Goal: Find specific page/section: Find specific page/section

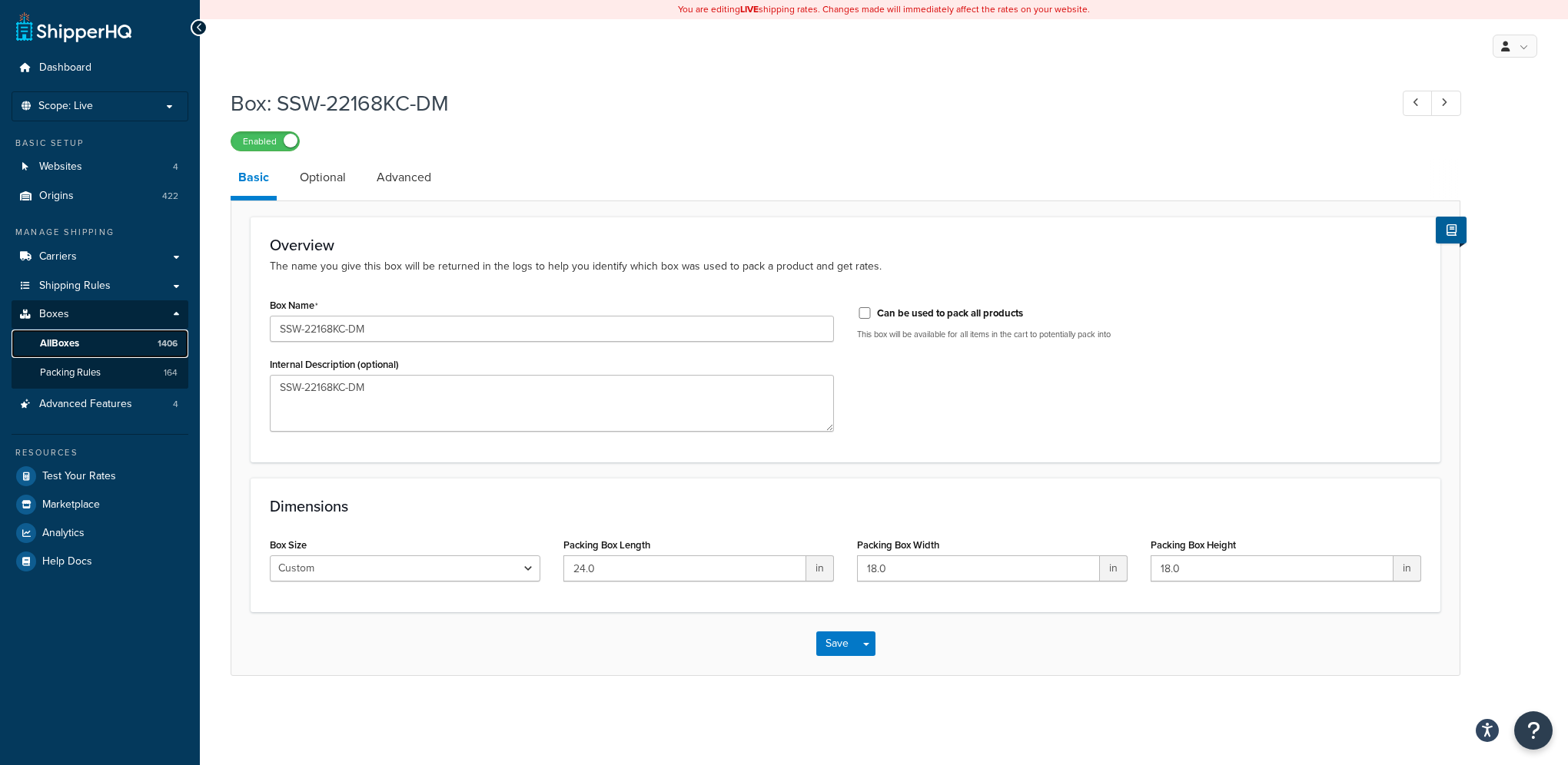
click at [73, 345] on span "All Boxes" at bounding box center [59, 343] width 39 height 13
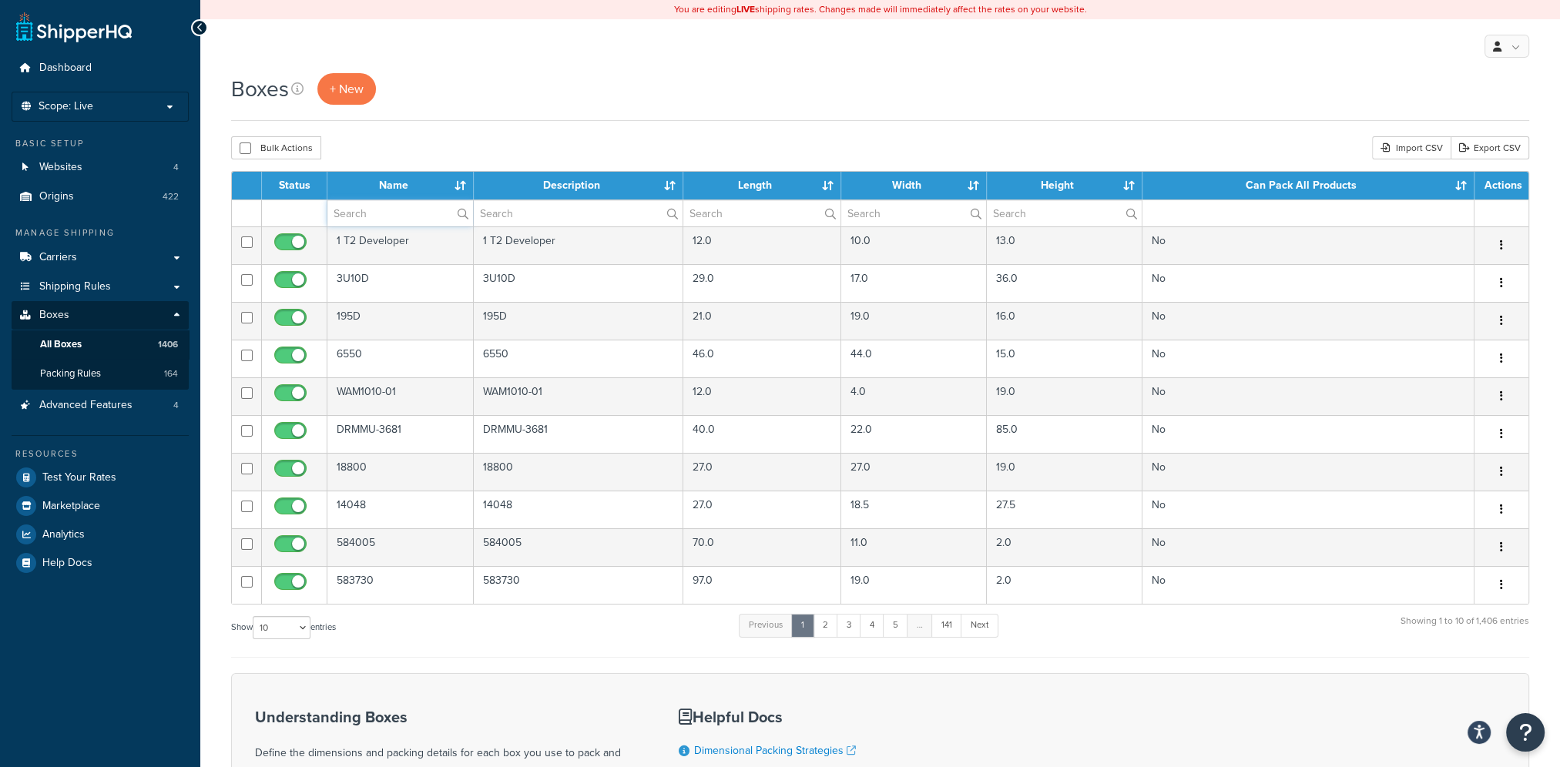
click at [384, 213] on input "text" at bounding box center [400, 213] width 146 height 26
type input "43809"
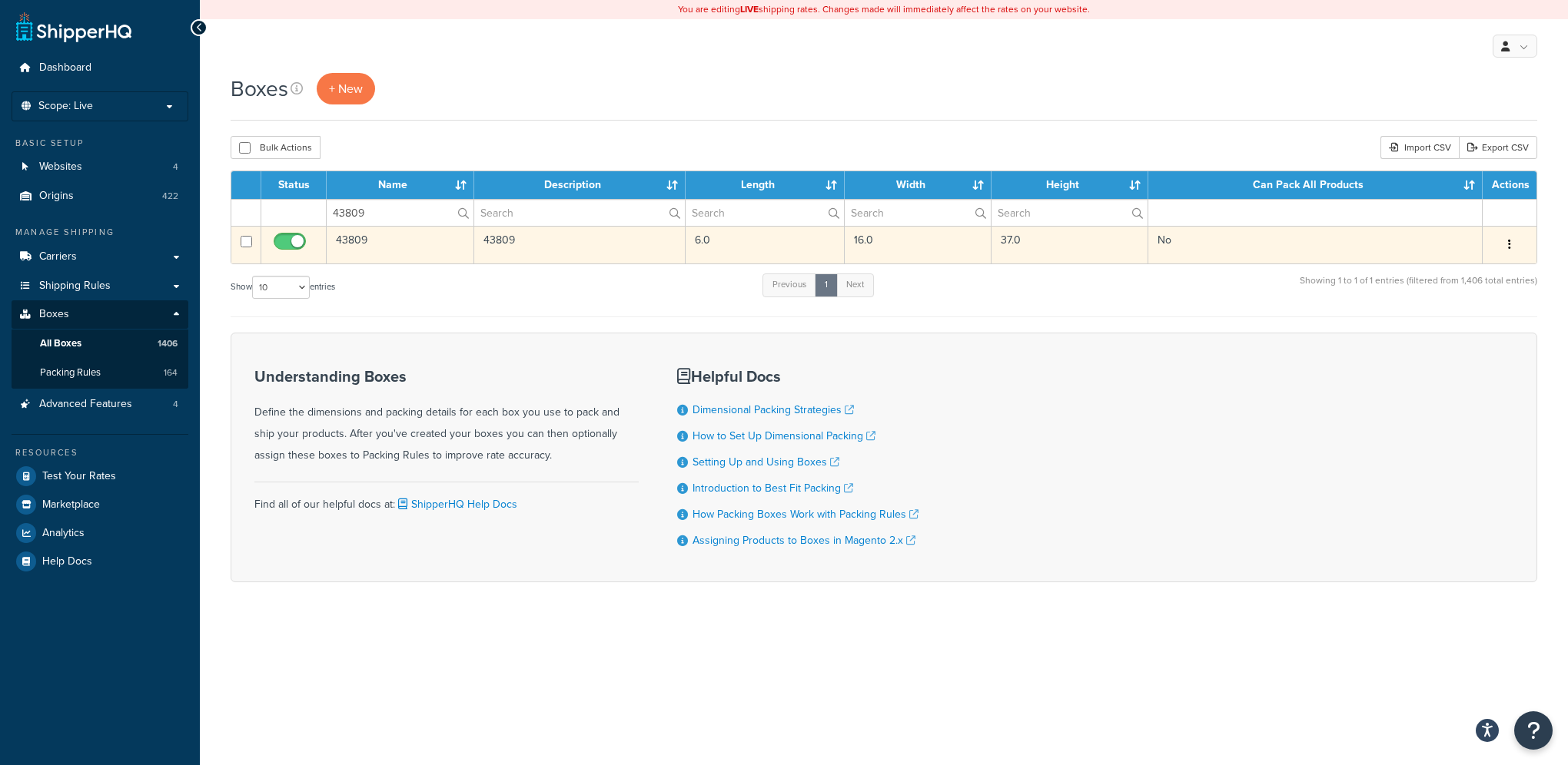
click at [1230, 242] on td "No" at bounding box center [1315, 244] width 334 height 38
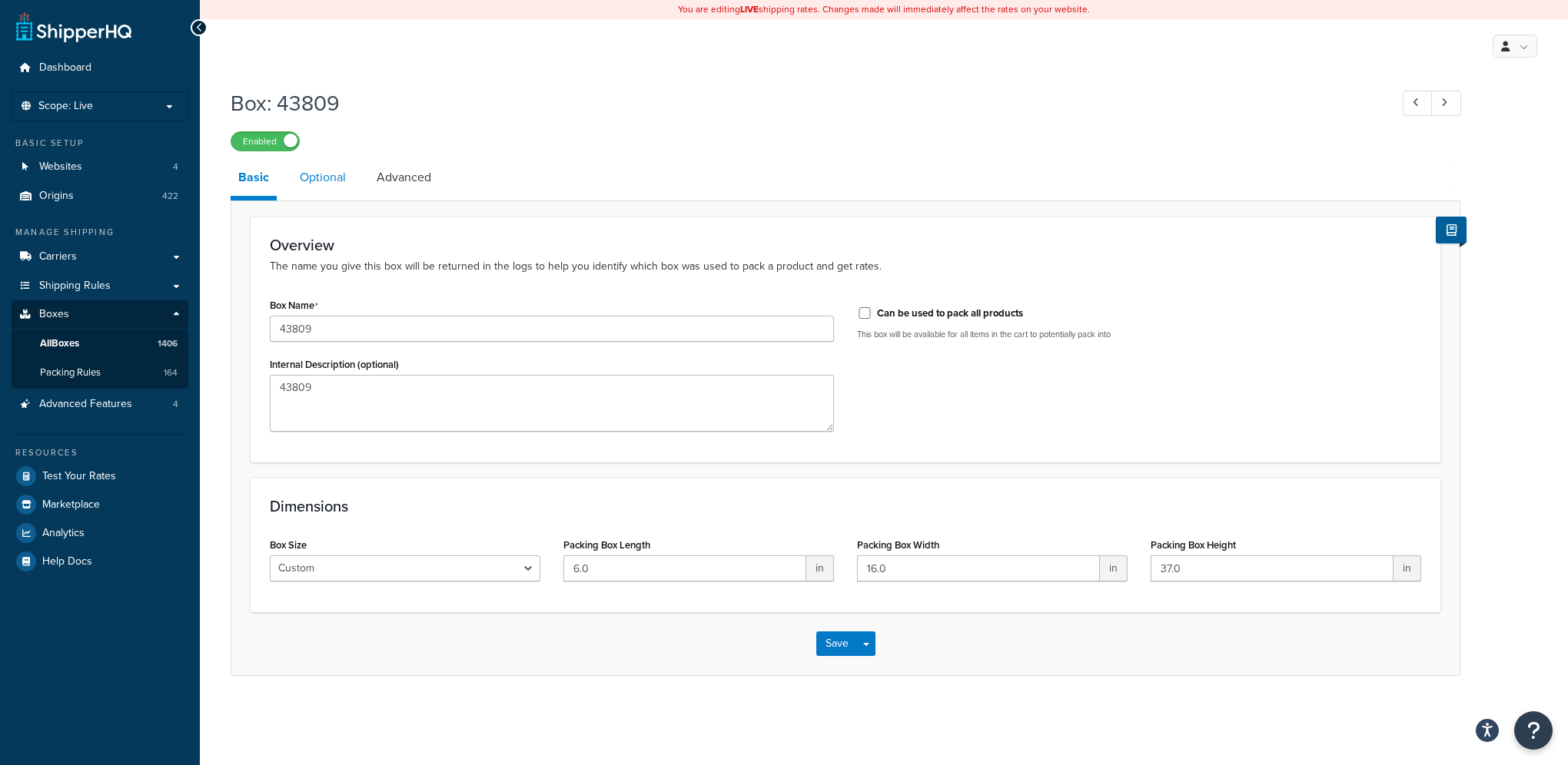
click at [333, 175] on link "Optional" at bounding box center [323, 177] width 62 height 37
click at [75, 341] on span "All Boxes" at bounding box center [59, 343] width 39 height 13
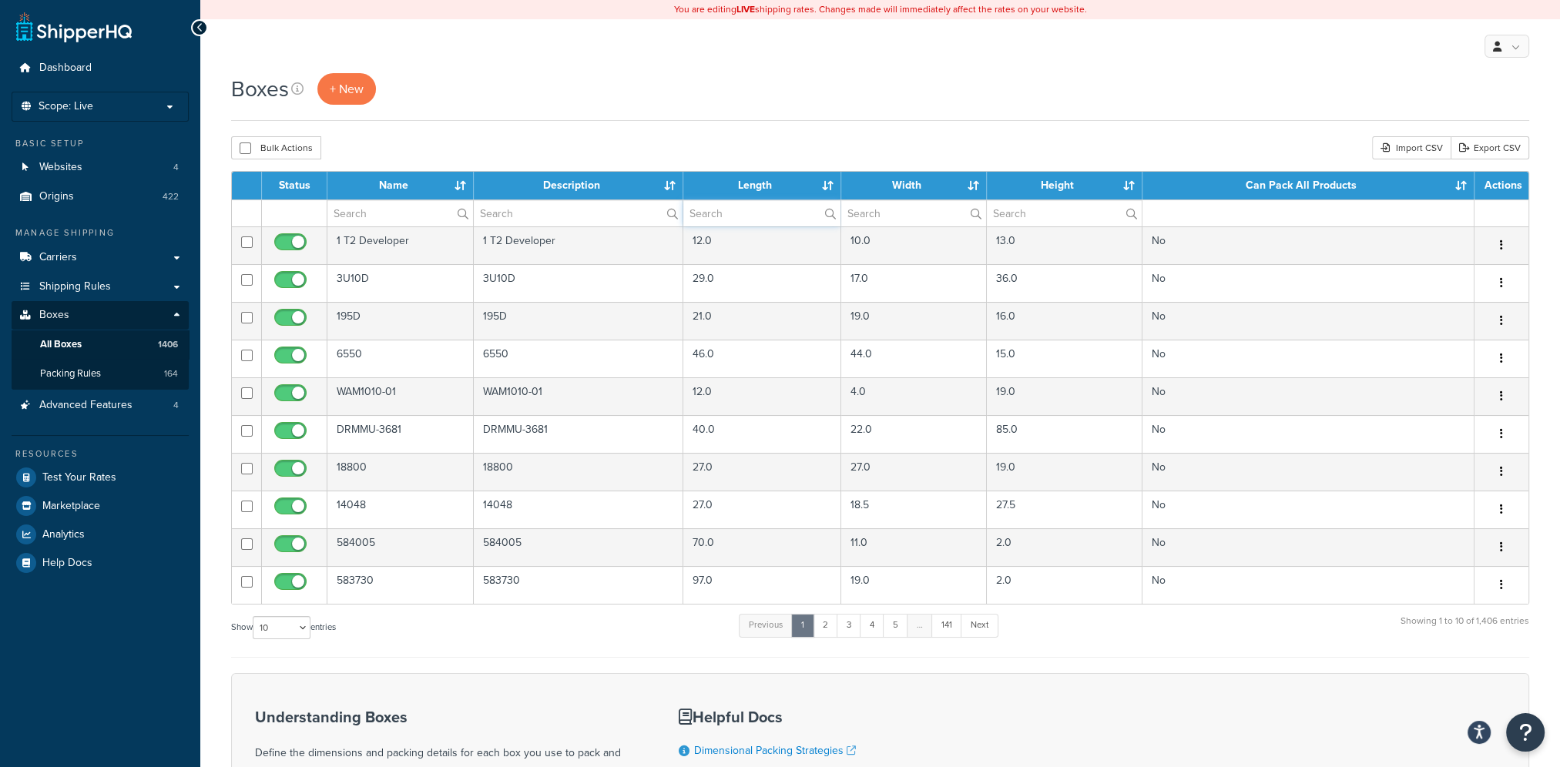
click at [709, 213] on input "text" at bounding box center [761, 213] width 157 height 26
type input "9"
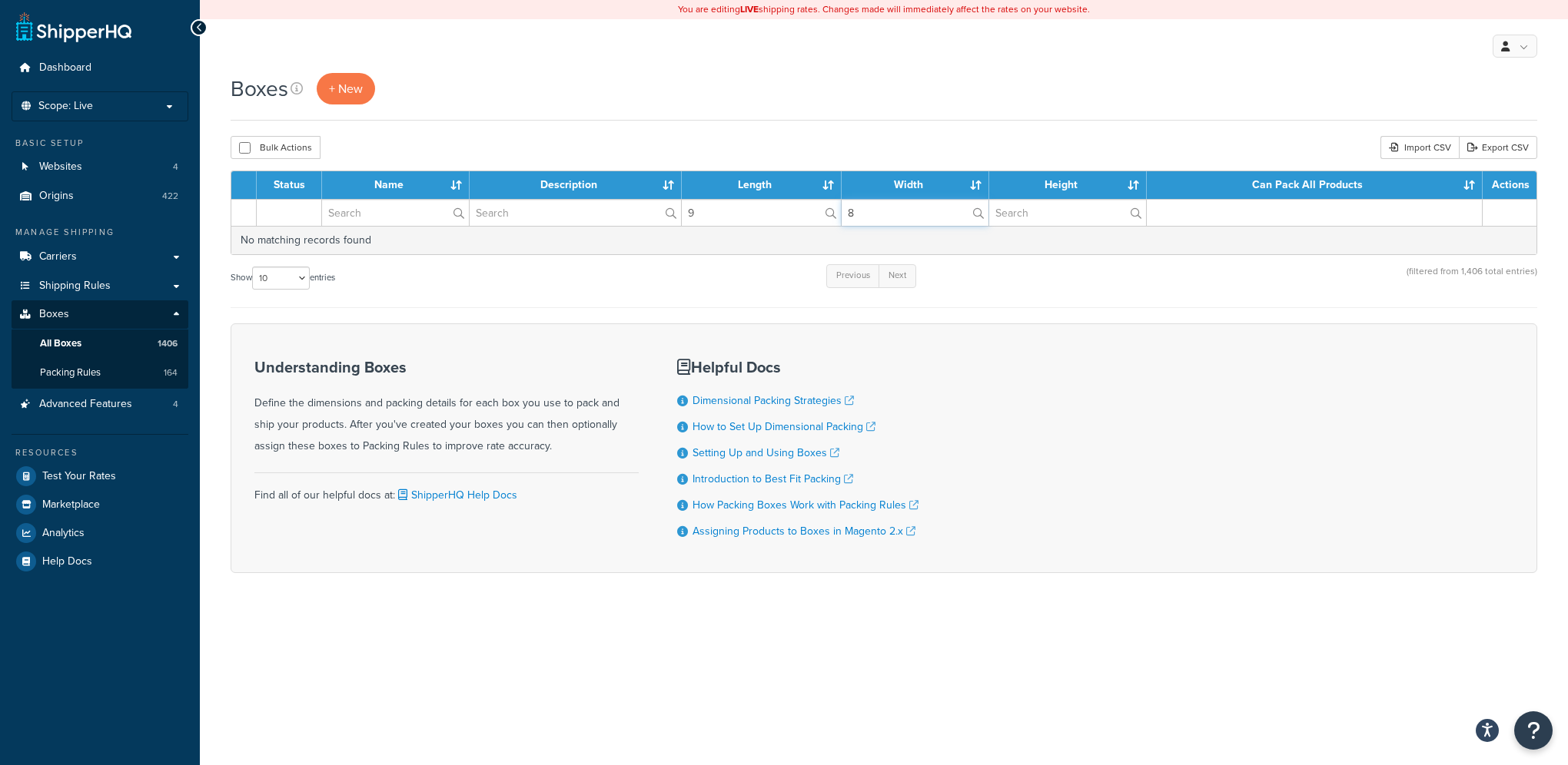
type input "8"
drag, startPoint x: 711, startPoint y: 211, endPoint x: 682, endPoint y: 209, distance: 29.1
click at [683, 209] on input "9" at bounding box center [760, 212] width 159 height 26
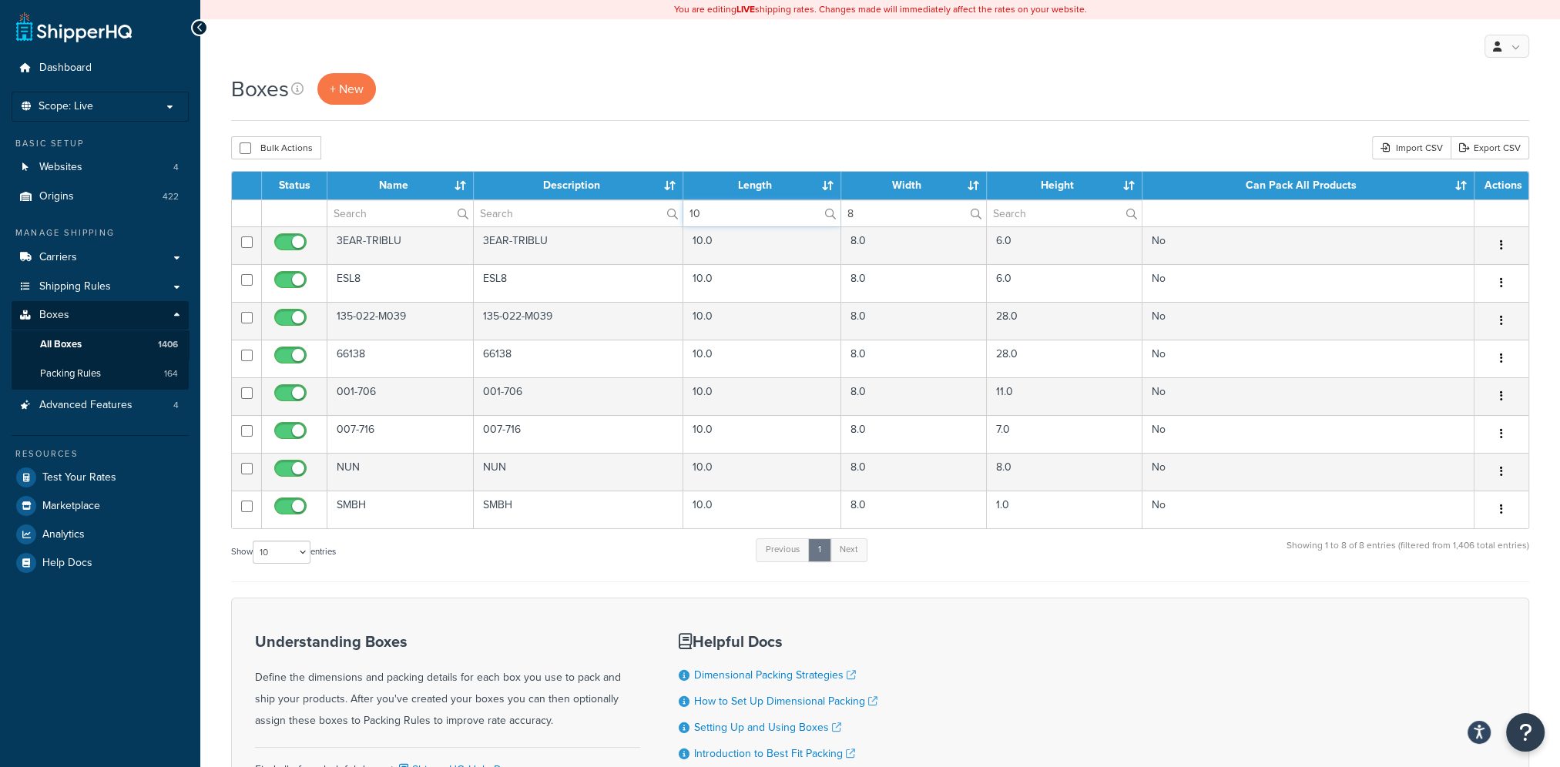
type input "10"
drag, startPoint x: 897, startPoint y: 217, endPoint x: 820, endPoint y: 225, distance: 77.4
click at [820, 225] on tr "10 8" at bounding box center [880, 213] width 1297 height 27
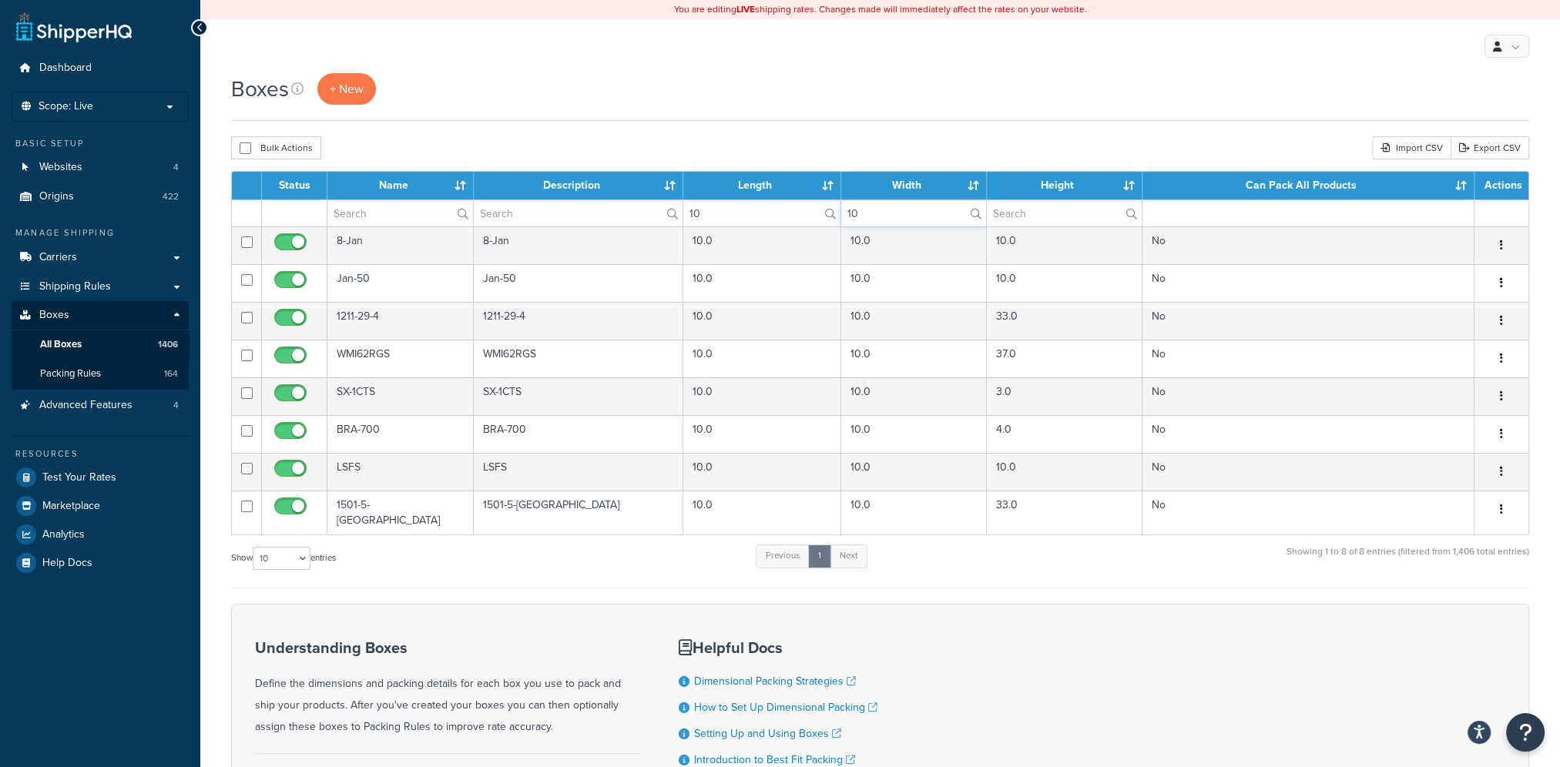
type input "10"
drag, startPoint x: 714, startPoint y: 217, endPoint x: 470, endPoint y: 187, distance: 246.1
click at [468, 187] on table "Status Name Description Length Width Height Can Pack All Products Actions 10 10…" at bounding box center [880, 353] width 1298 height 364
type input "28"
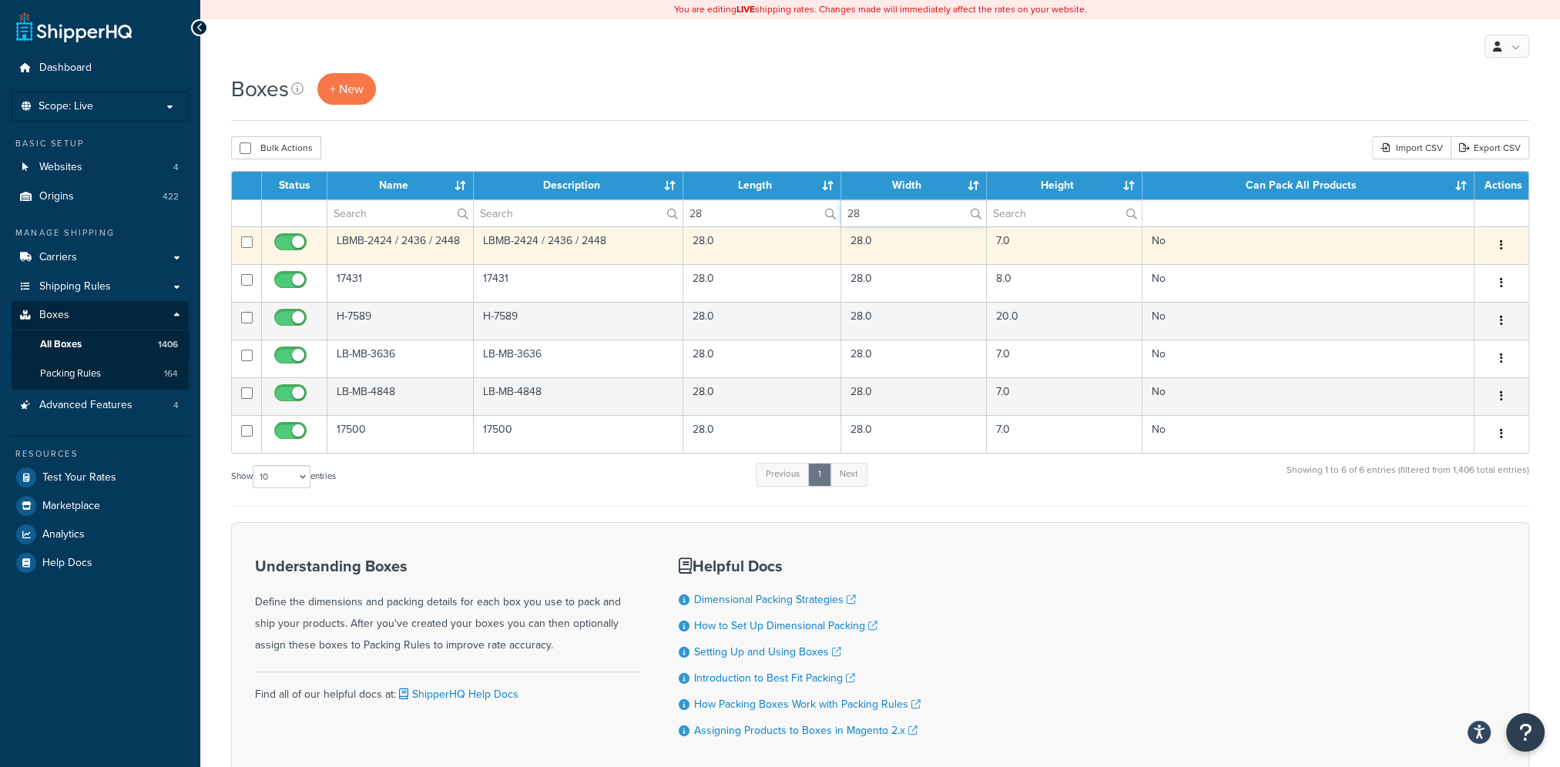
type input "28"
click at [1262, 234] on td "No" at bounding box center [1308, 245] width 332 height 38
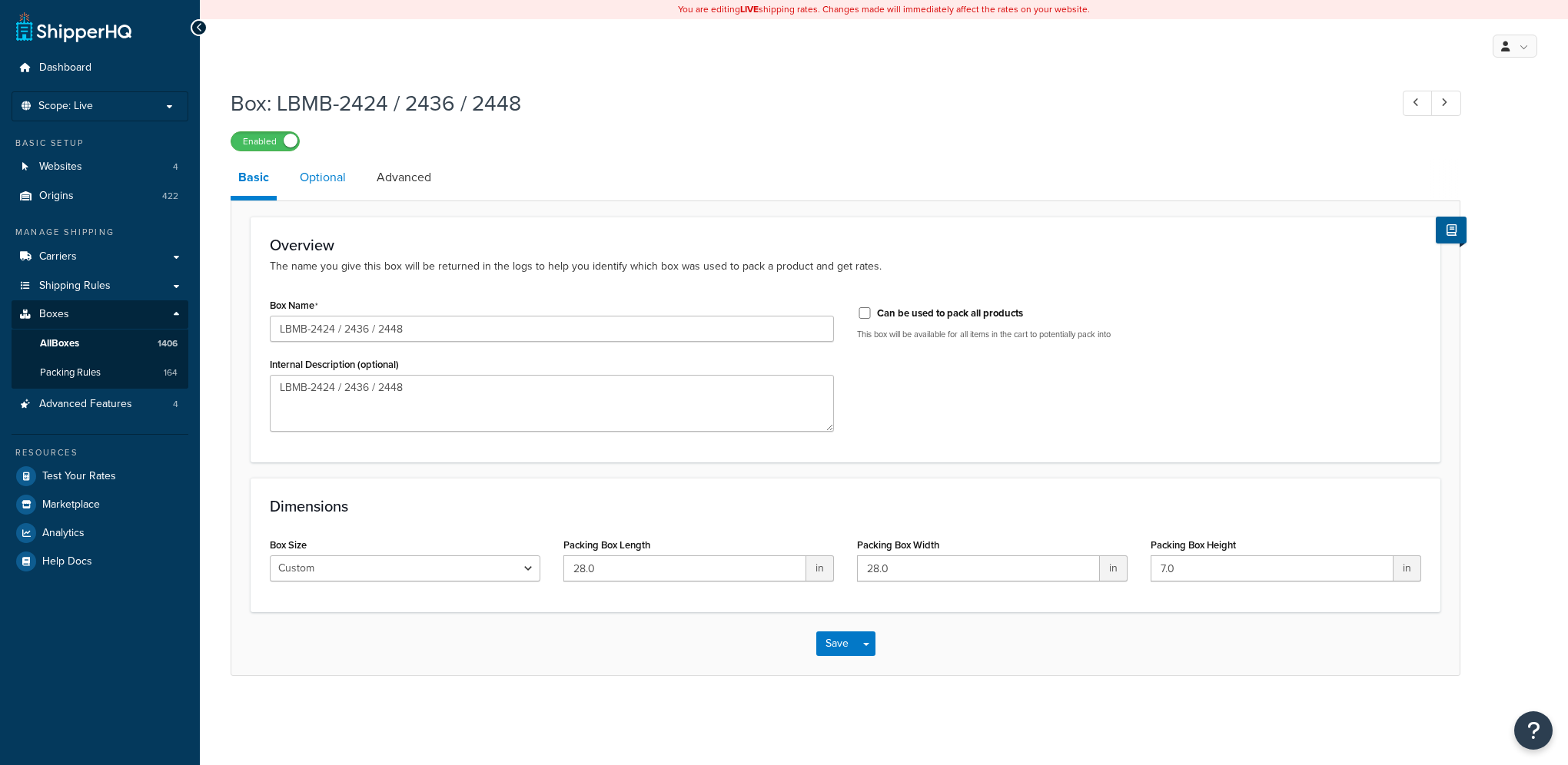
click at [319, 181] on link "Optional" at bounding box center [323, 177] width 62 height 37
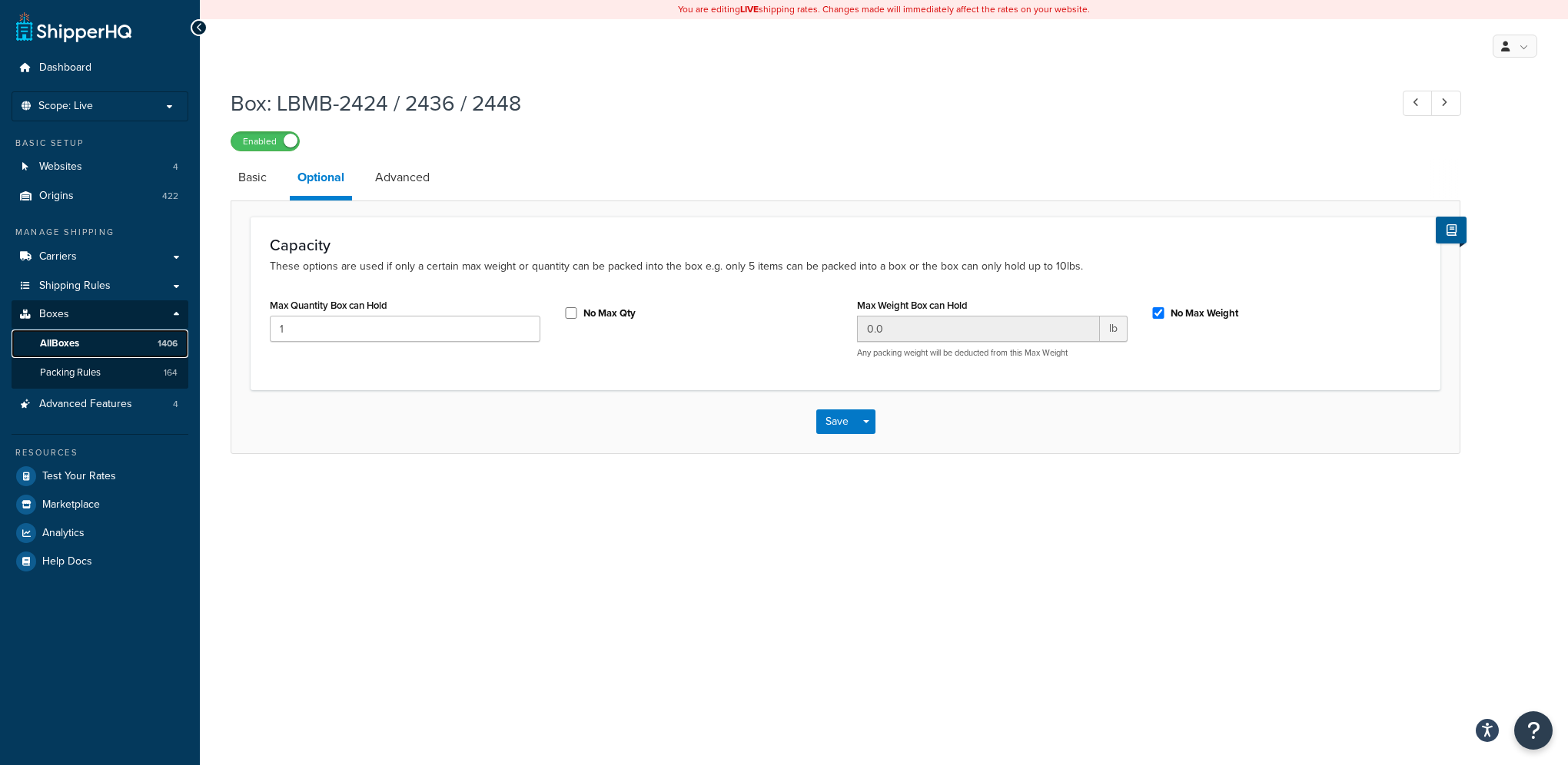
click at [71, 339] on span "All Boxes" at bounding box center [59, 343] width 39 height 13
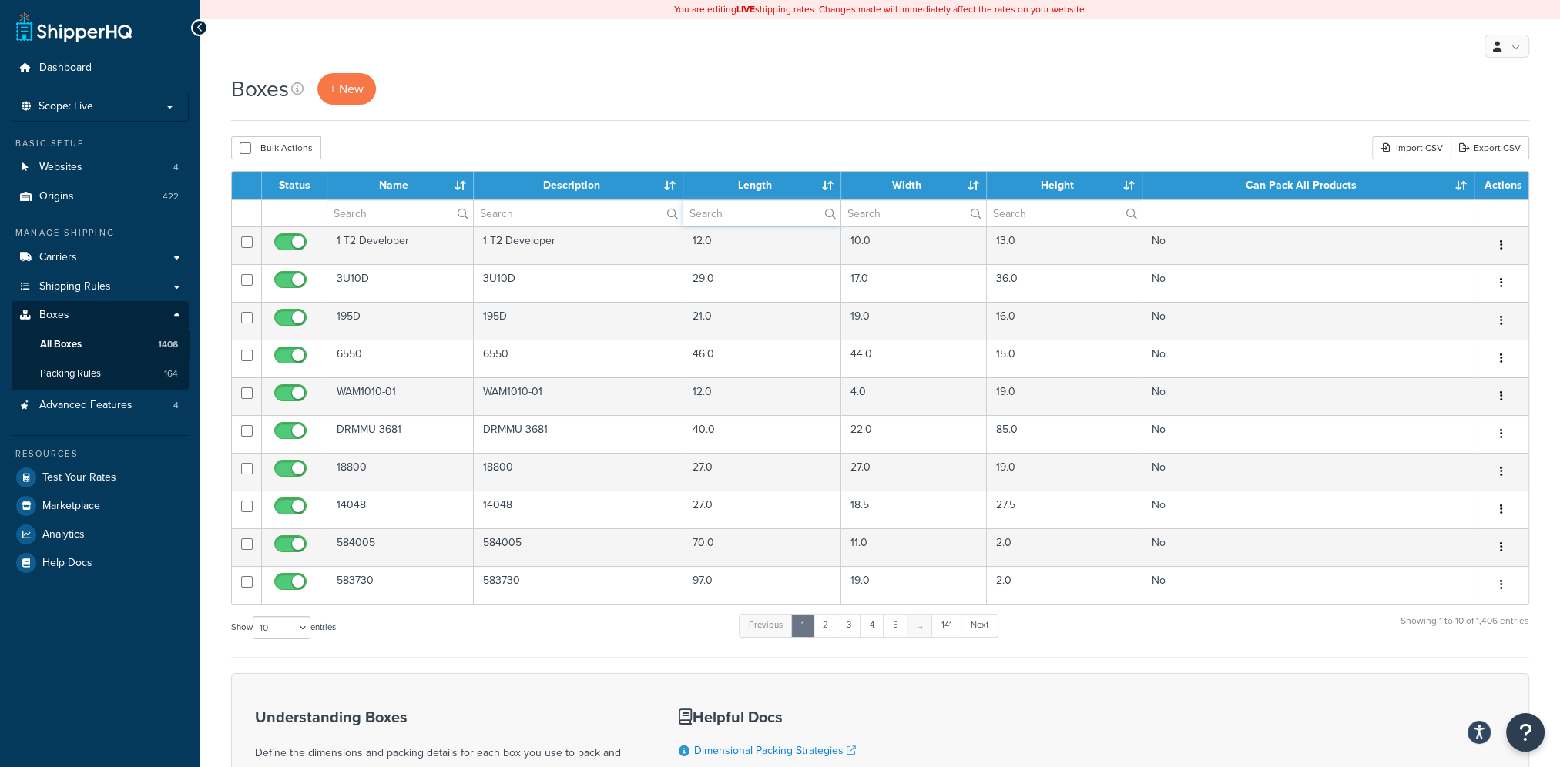
click at [739, 213] on input "text" at bounding box center [761, 213] width 157 height 26
type input "25"
type input "5"
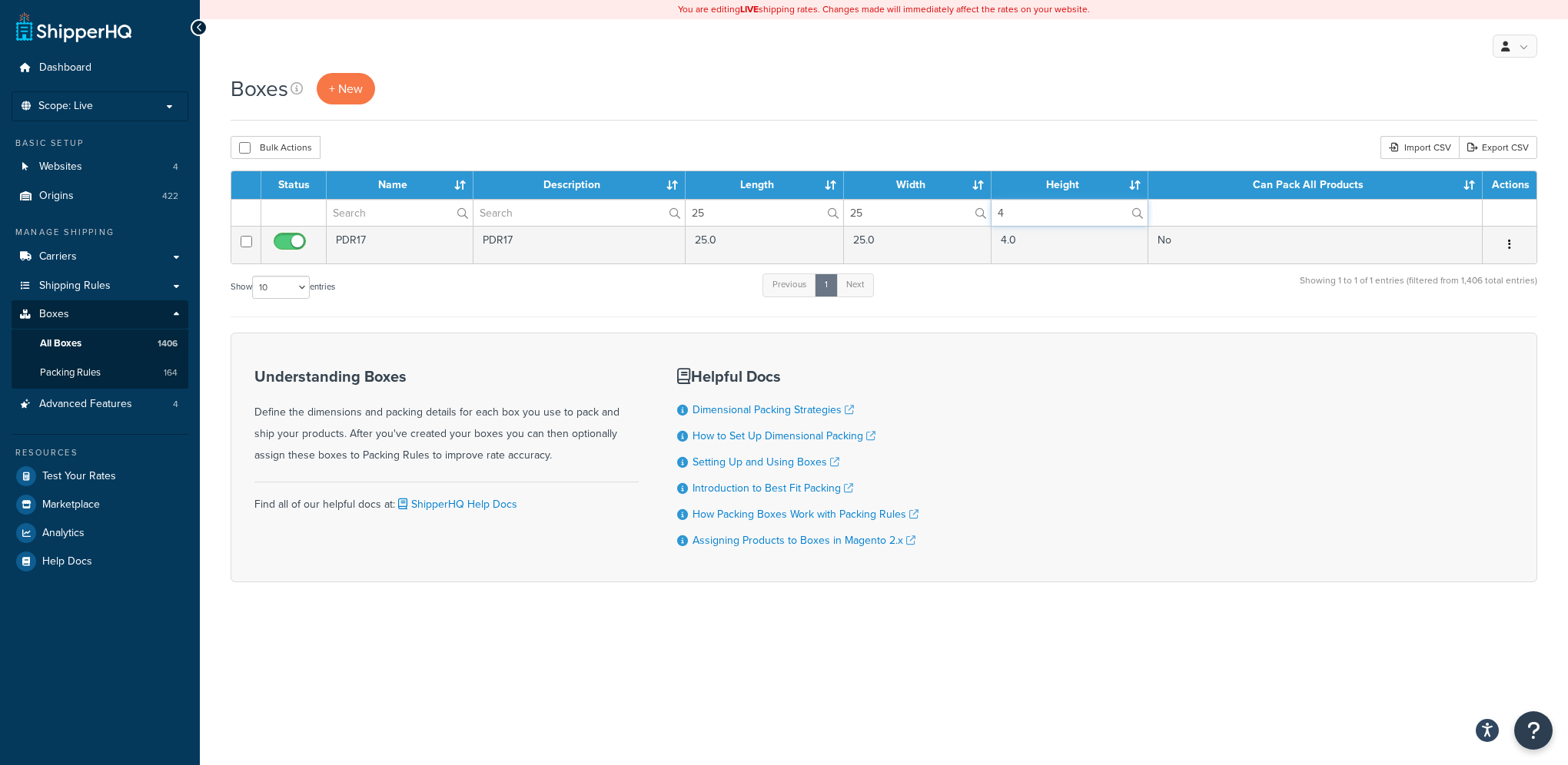
type input "4"
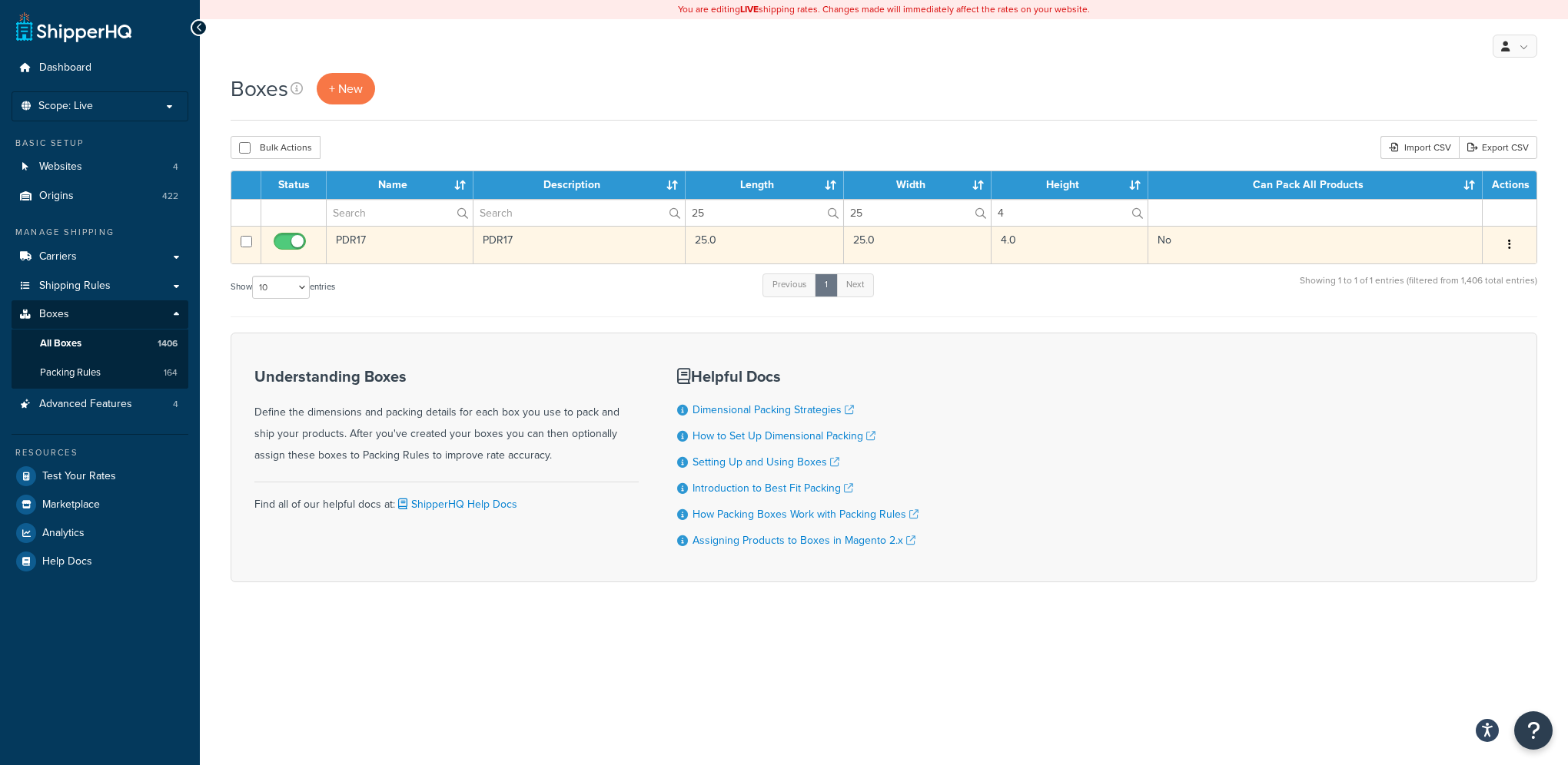
click at [1357, 248] on td "No" at bounding box center [1315, 244] width 334 height 38
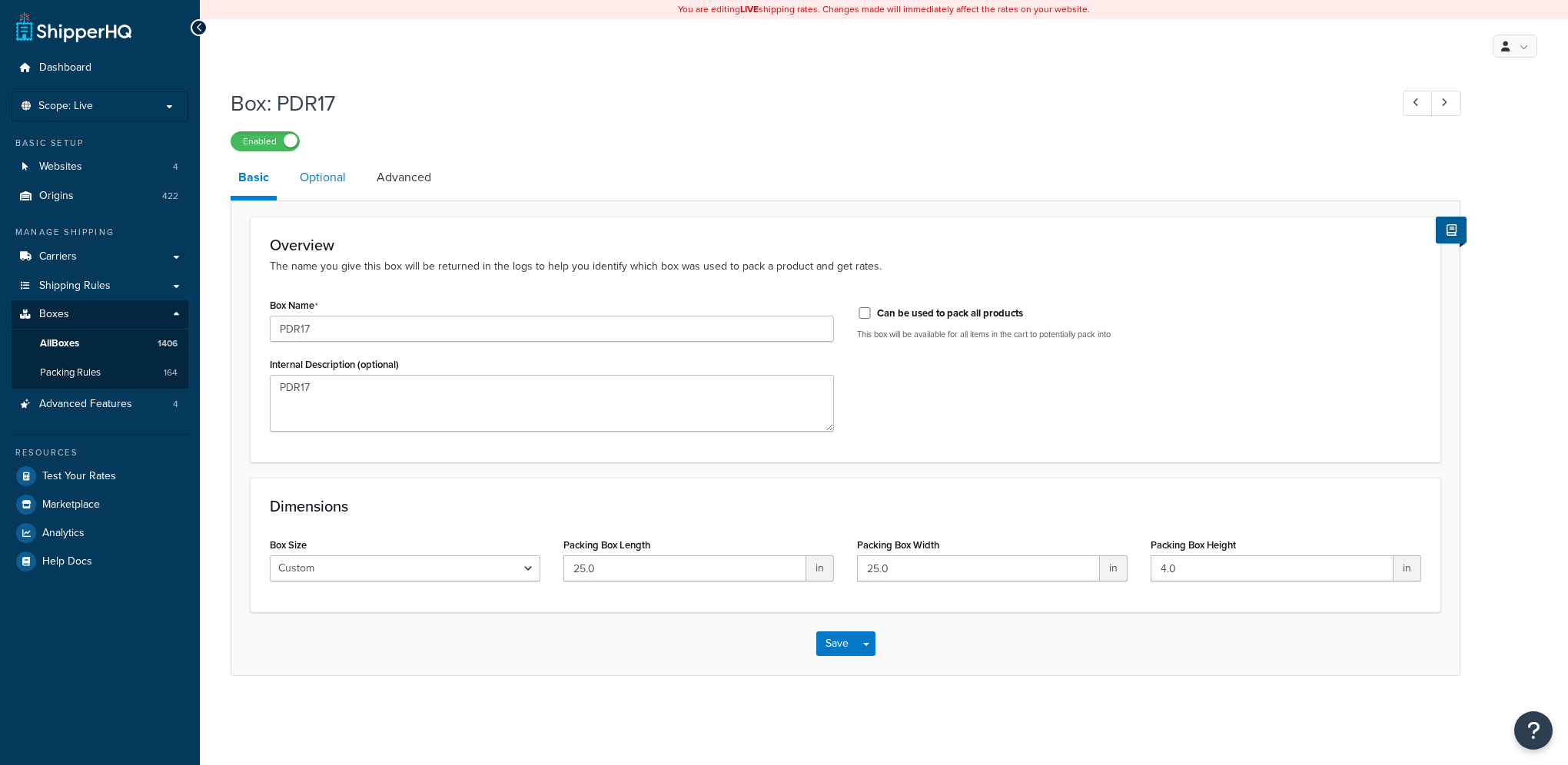
click at [325, 177] on link "Optional" at bounding box center [323, 177] width 62 height 37
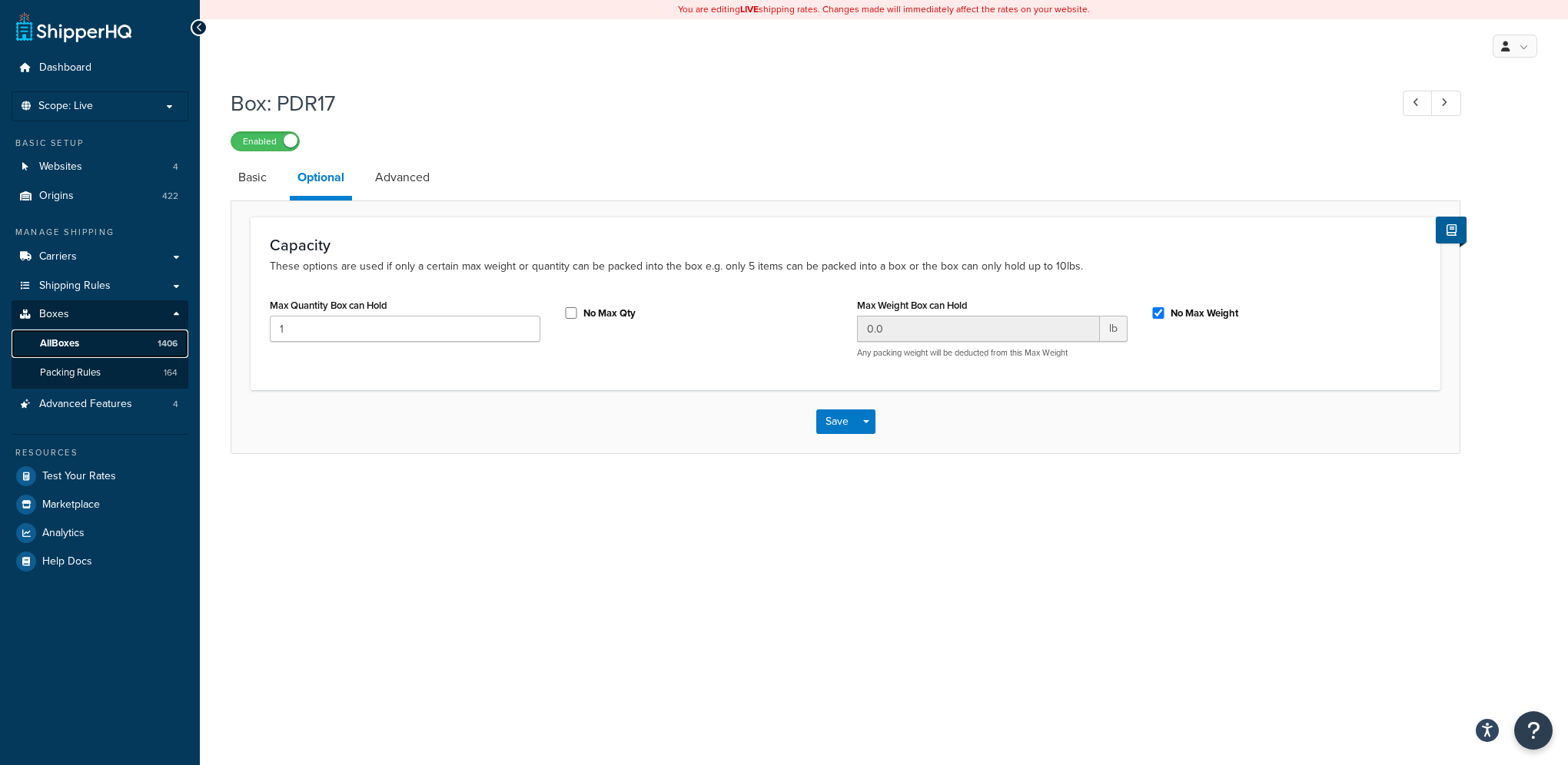
click at [65, 340] on span "All Boxes" at bounding box center [59, 343] width 39 height 13
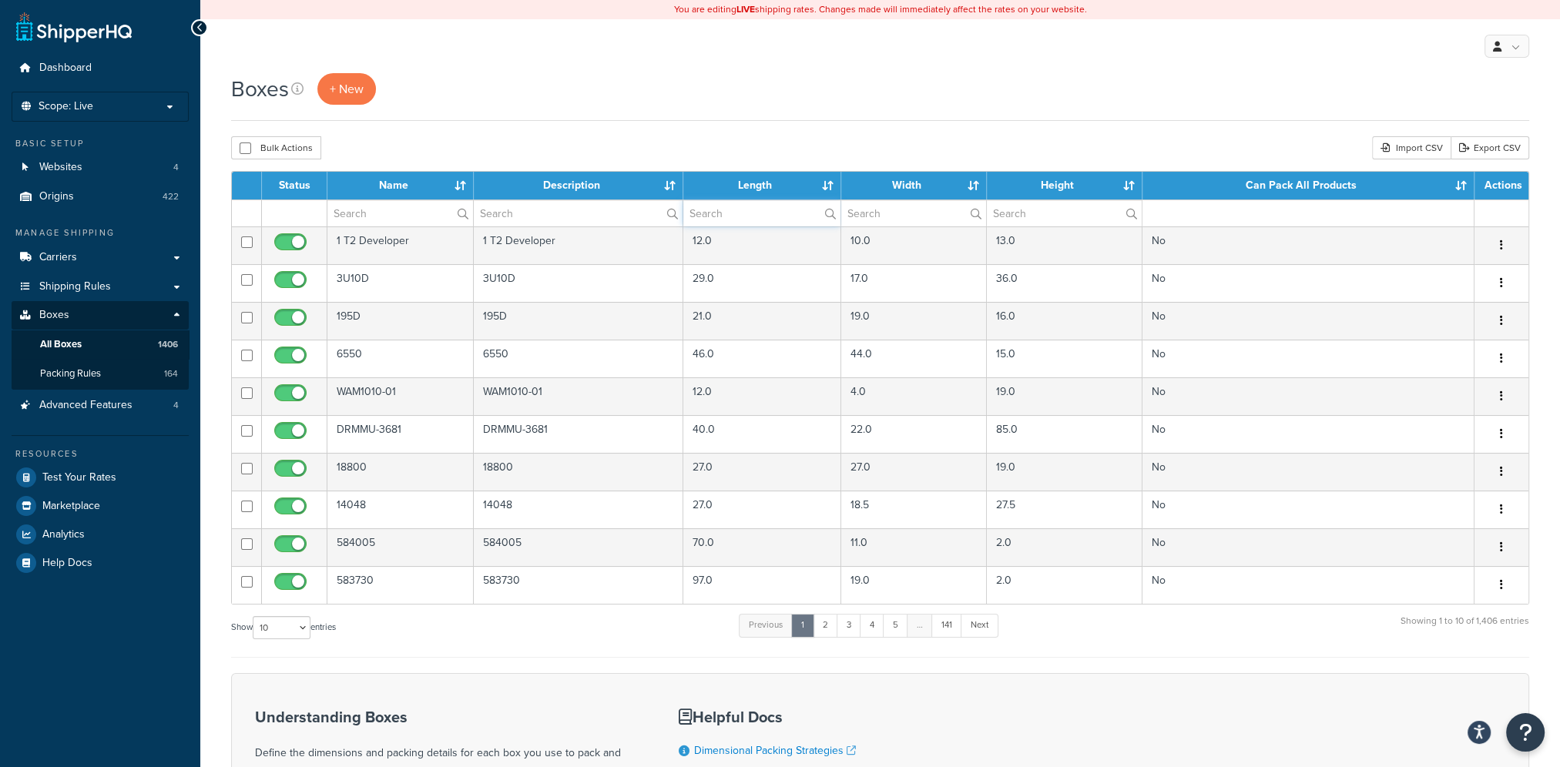
click at [730, 212] on input "text" at bounding box center [761, 213] width 157 height 26
type input "18"
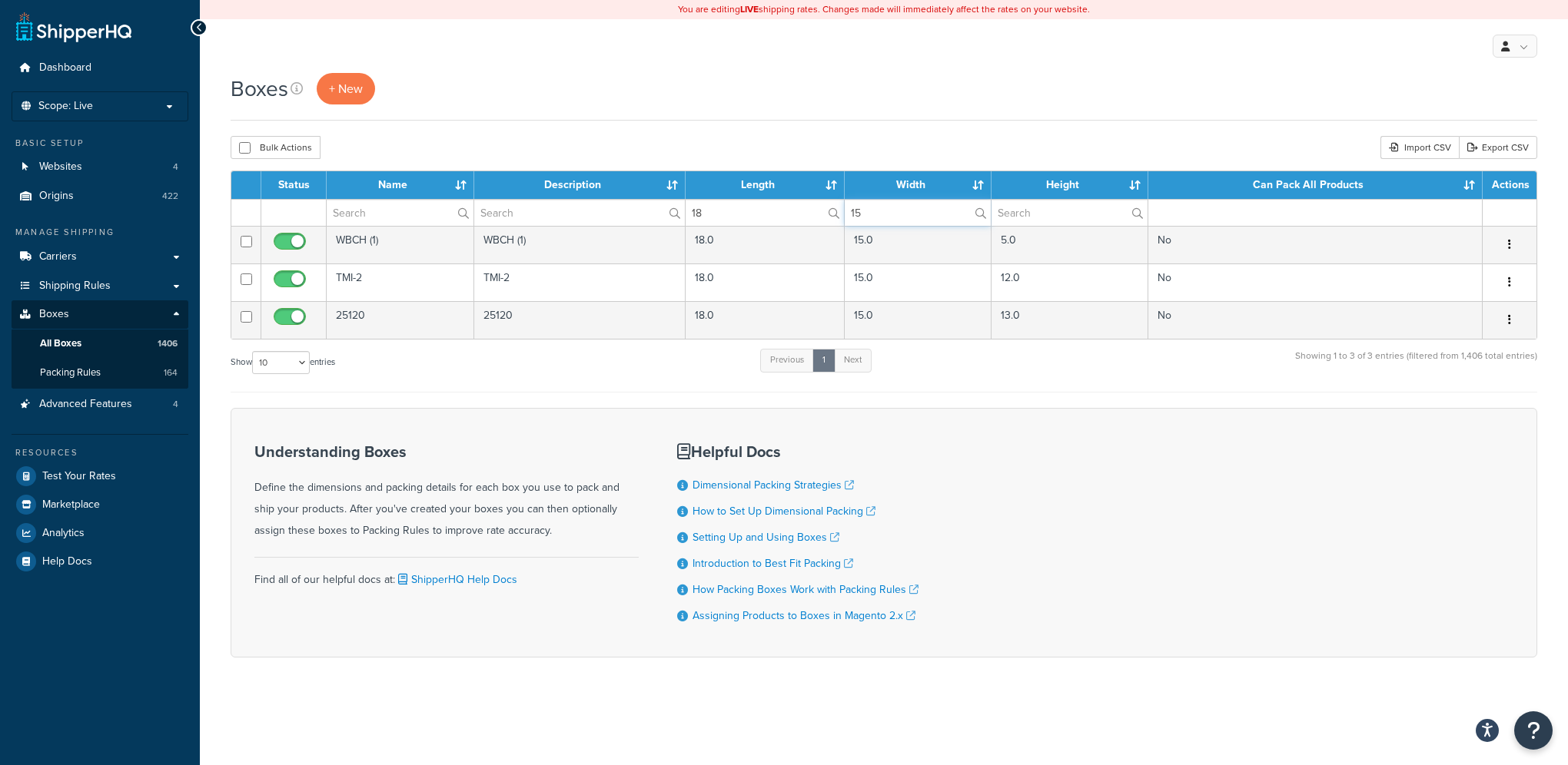
type input "15"
drag, startPoint x: 733, startPoint y: 212, endPoint x: 445, endPoint y: 169, distance: 291.2
click at [449, 173] on table "Status Name Description Length Width Height Can Pack All Products Actions 18 15…" at bounding box center [884, 254] width 1307 height 169
type input "25"
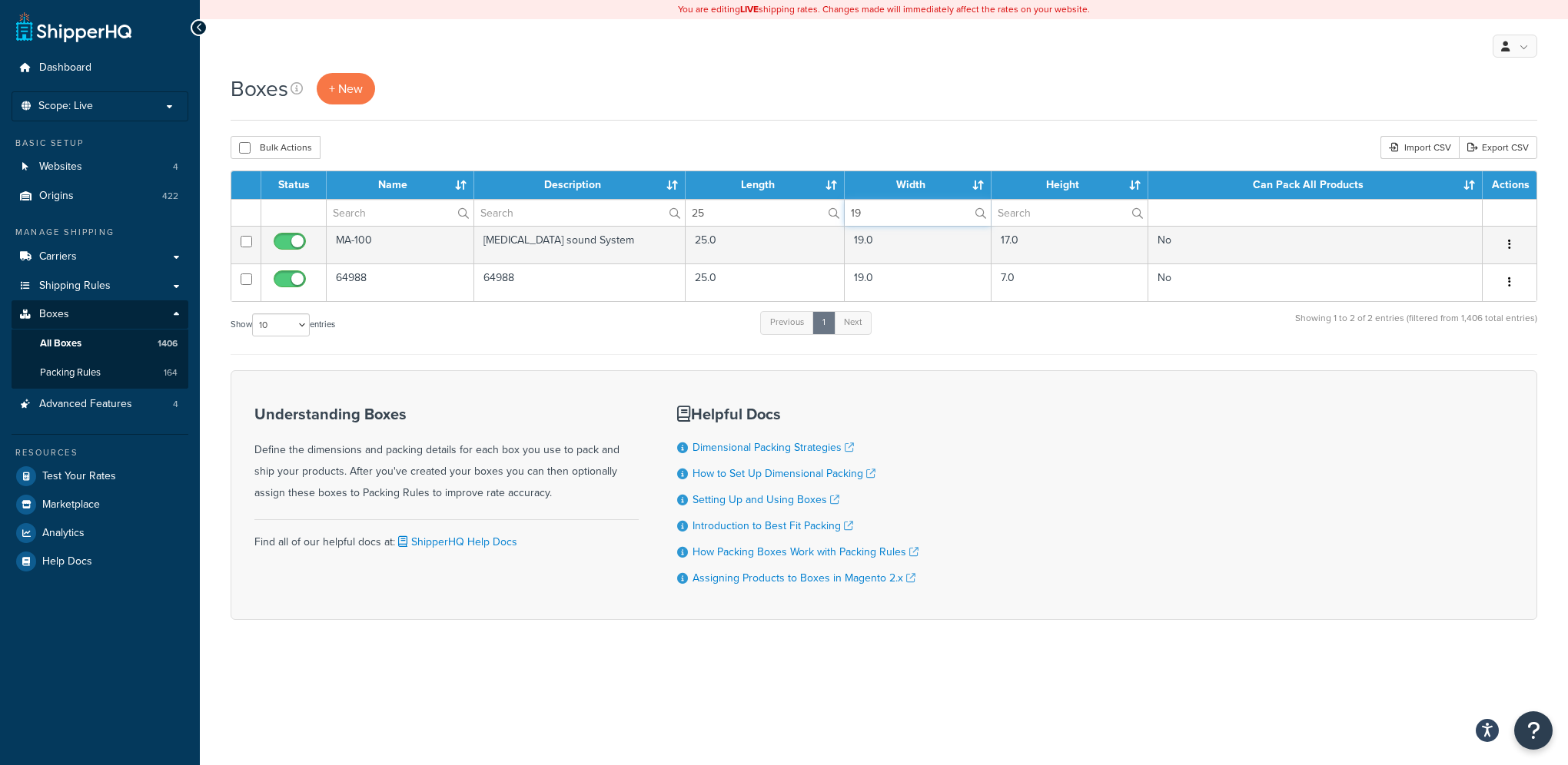
type input "19"
drag, startPoint x: 734, startPoint y: 209, endPoint x: 549, endPoint y: 191, distance: 185.9
click at [549, 191] on table "Status Name Description Length Width Height Can Pack All Products Actions 25 19…" at bounding box center [884, 236] width 1307 height 132
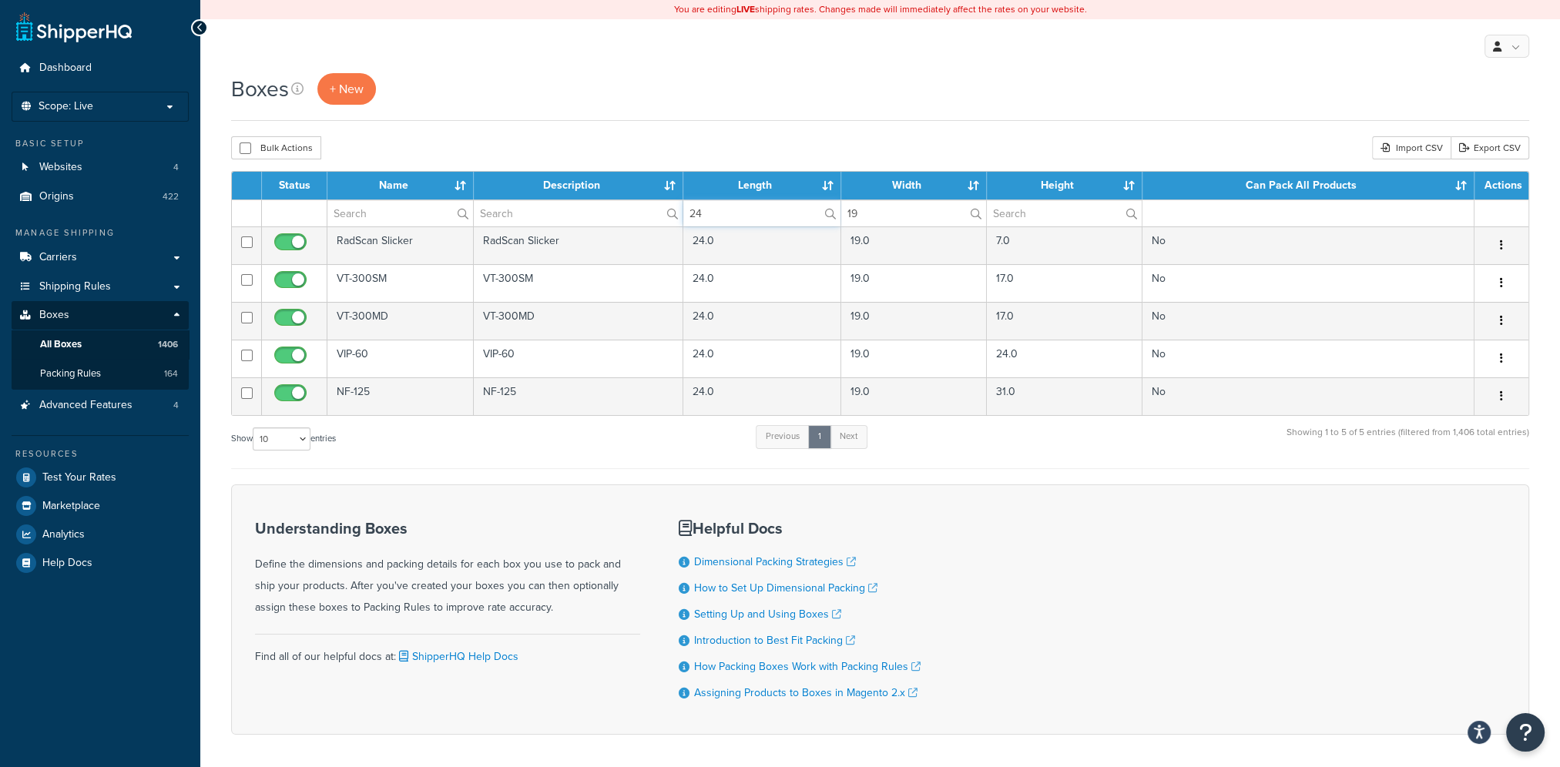
type input "24"
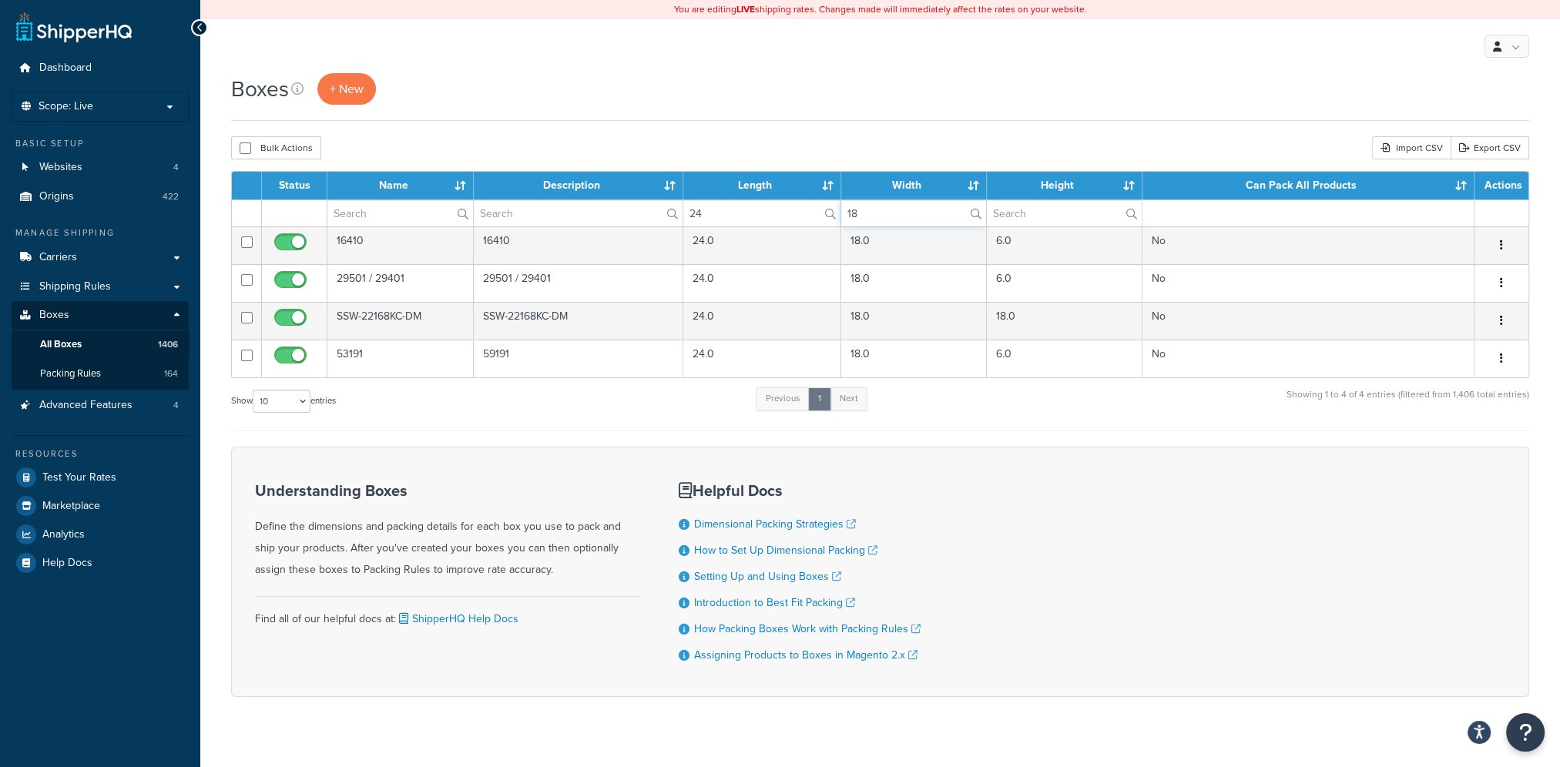
type input "18"
